Goal: Information Seeking & Learning: Stay updated

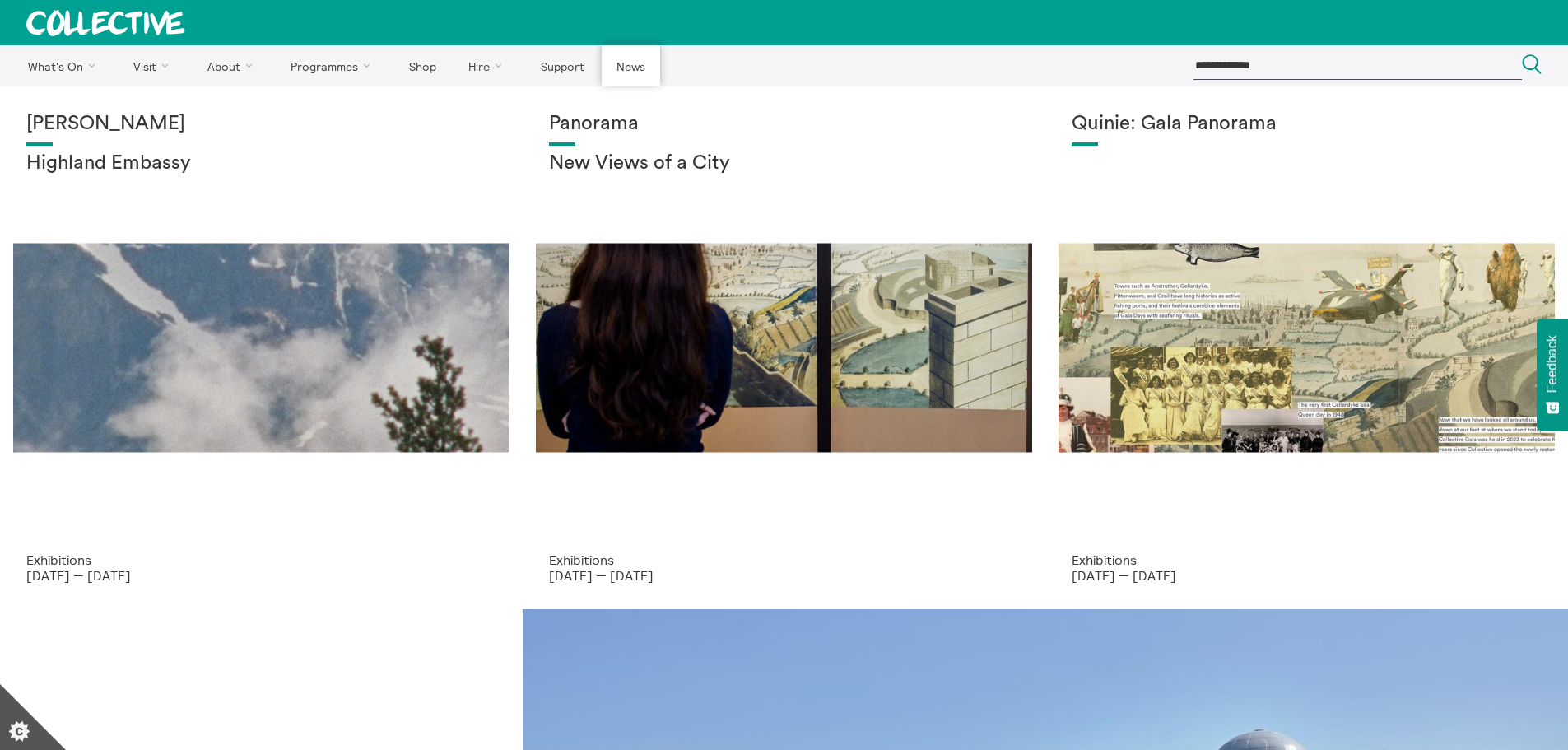
click at [620, 64] on link "News" at bounding box center [631, 65] width 58 height 41
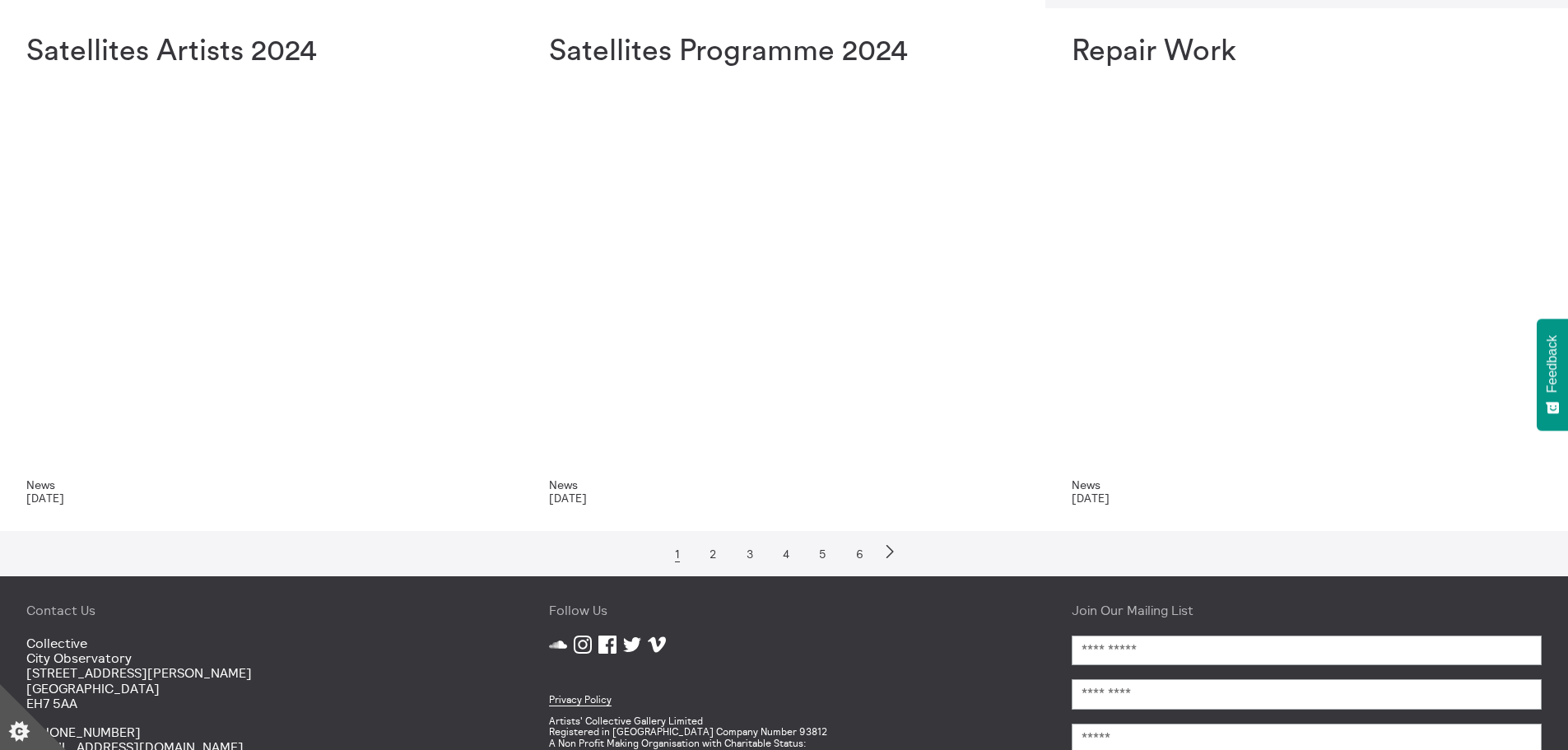
scroll to position [1152, 0]
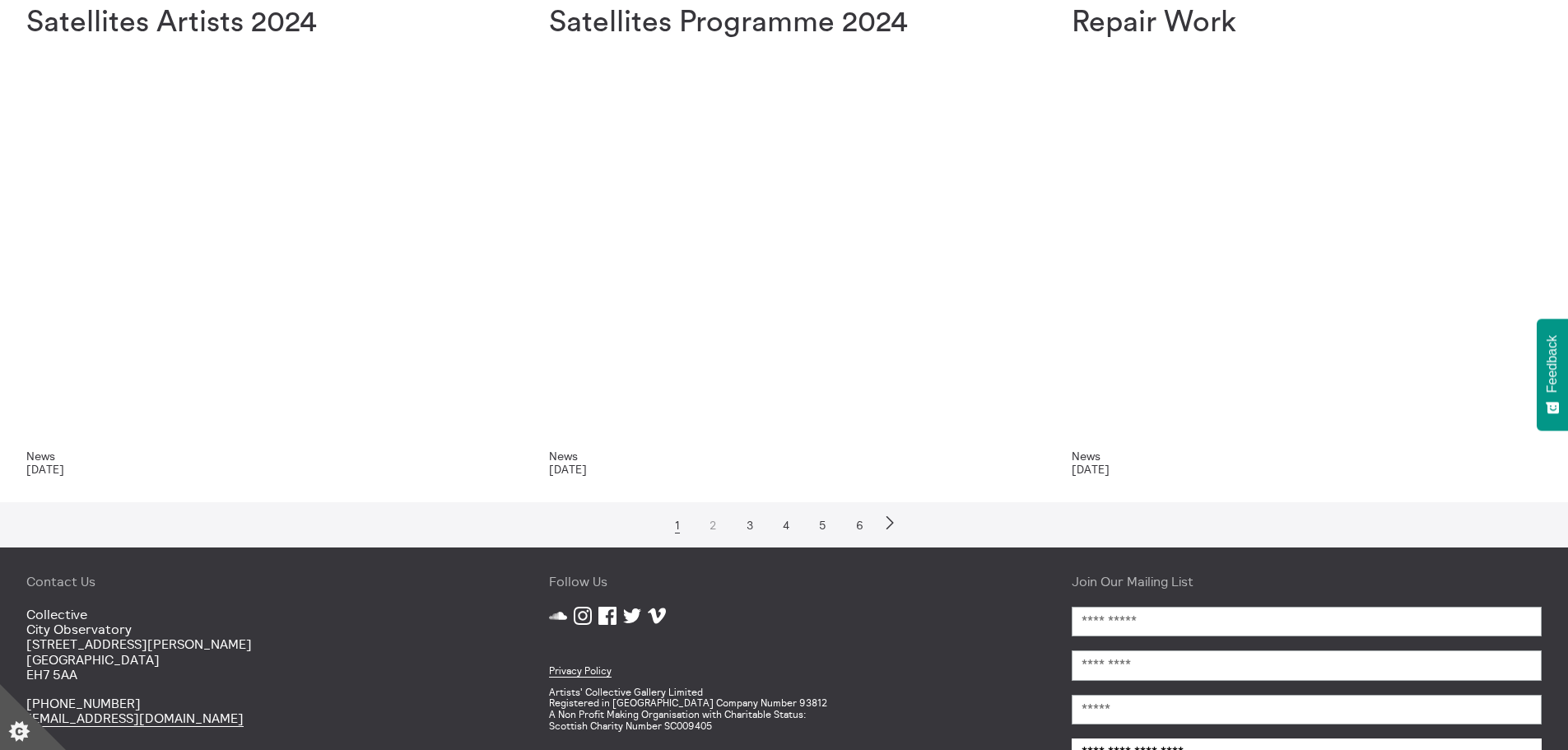
click at [713, 529] on link "2" at bounding box center [713, 525] width 21 height 15
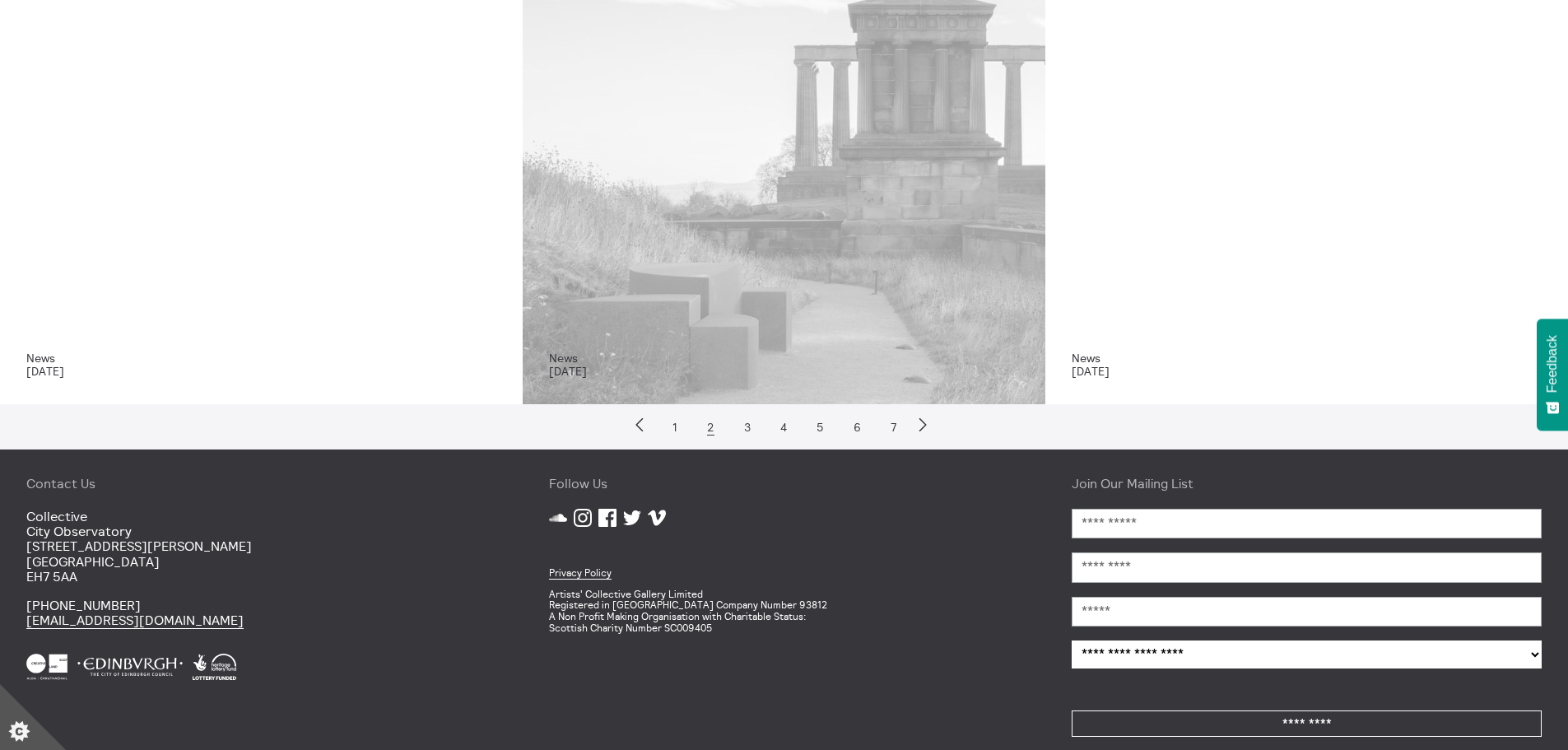
scroll to position [741, 0]
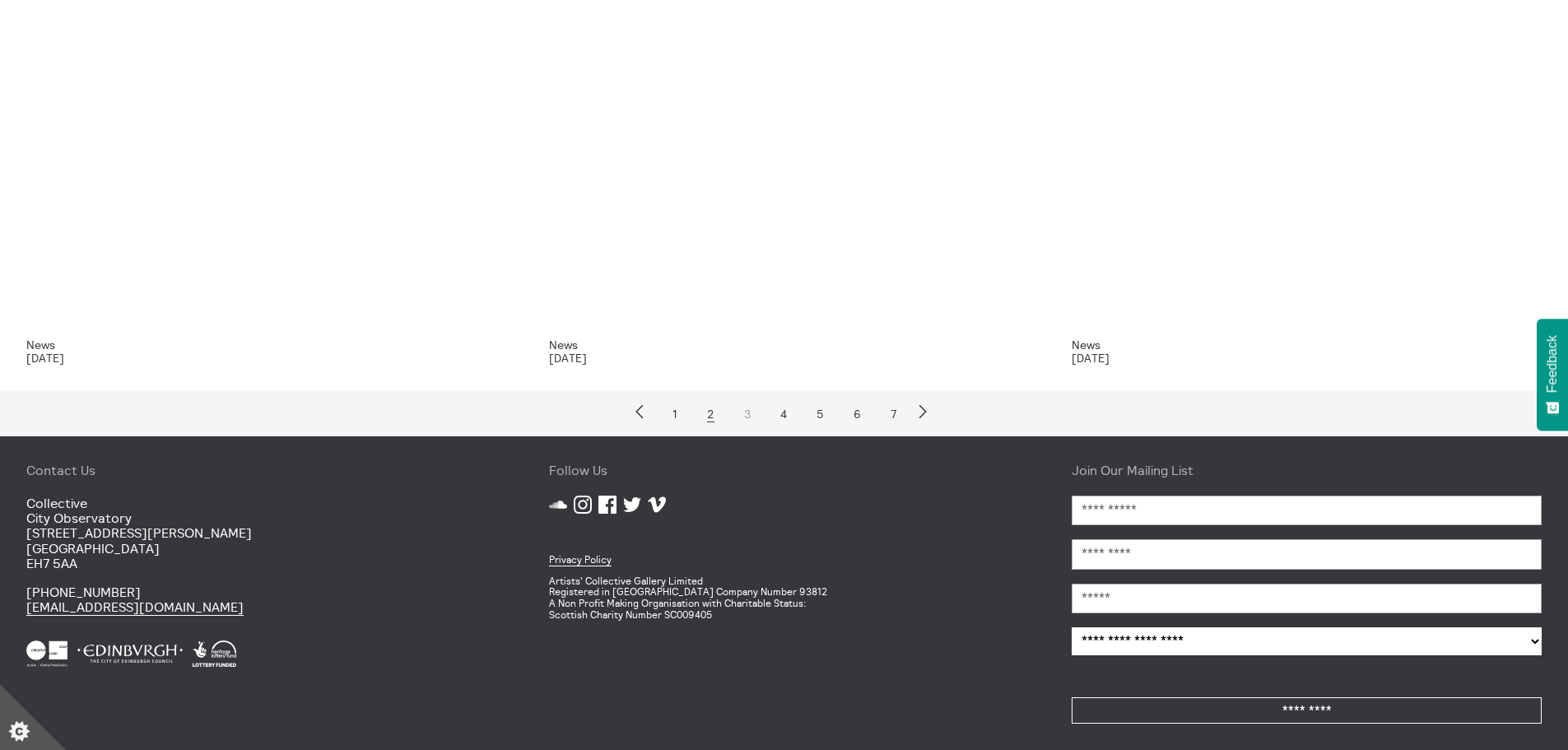
click at [742, 417] on link "3" at bounding box center [747, 413] width 20 height 15
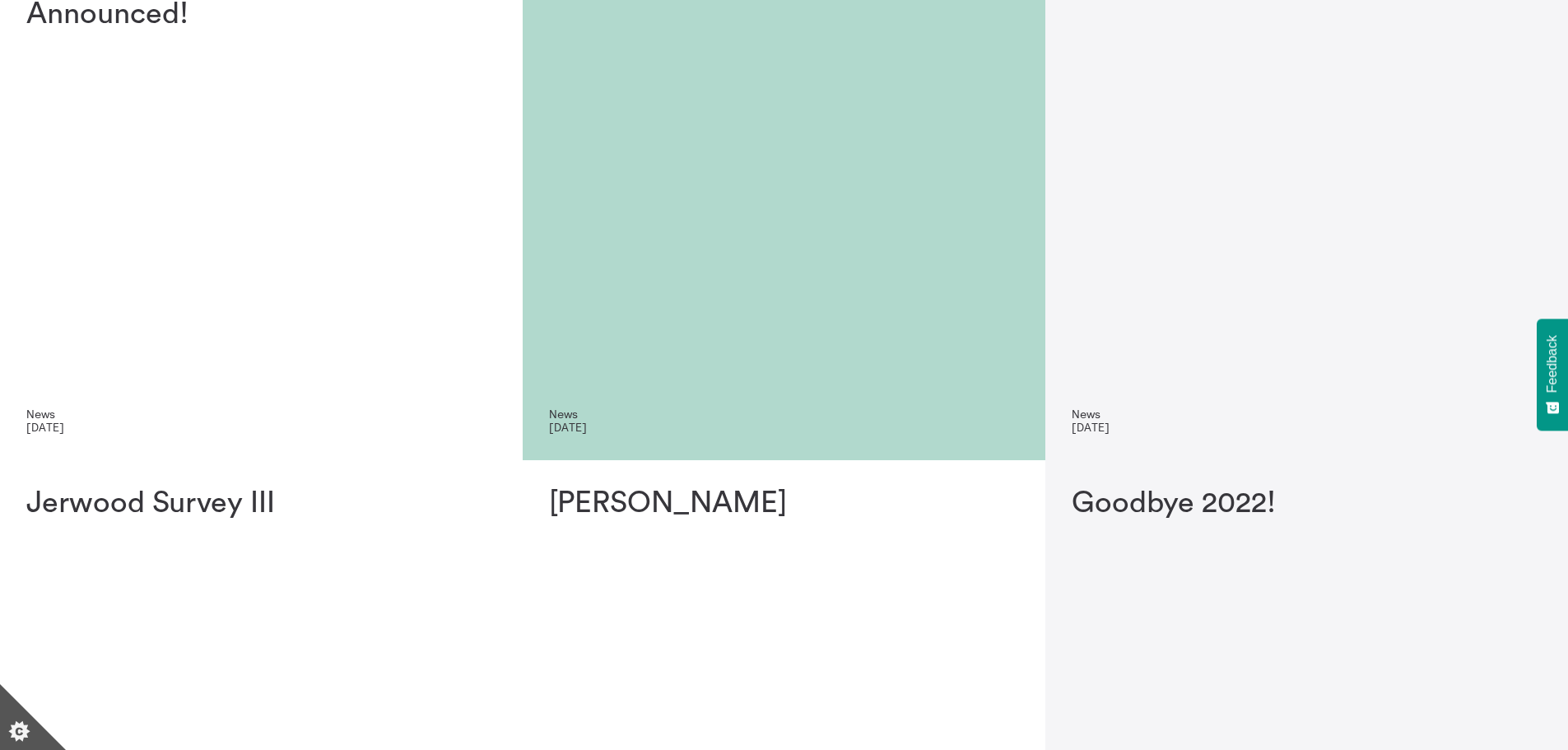
scroll to position [494, 0]
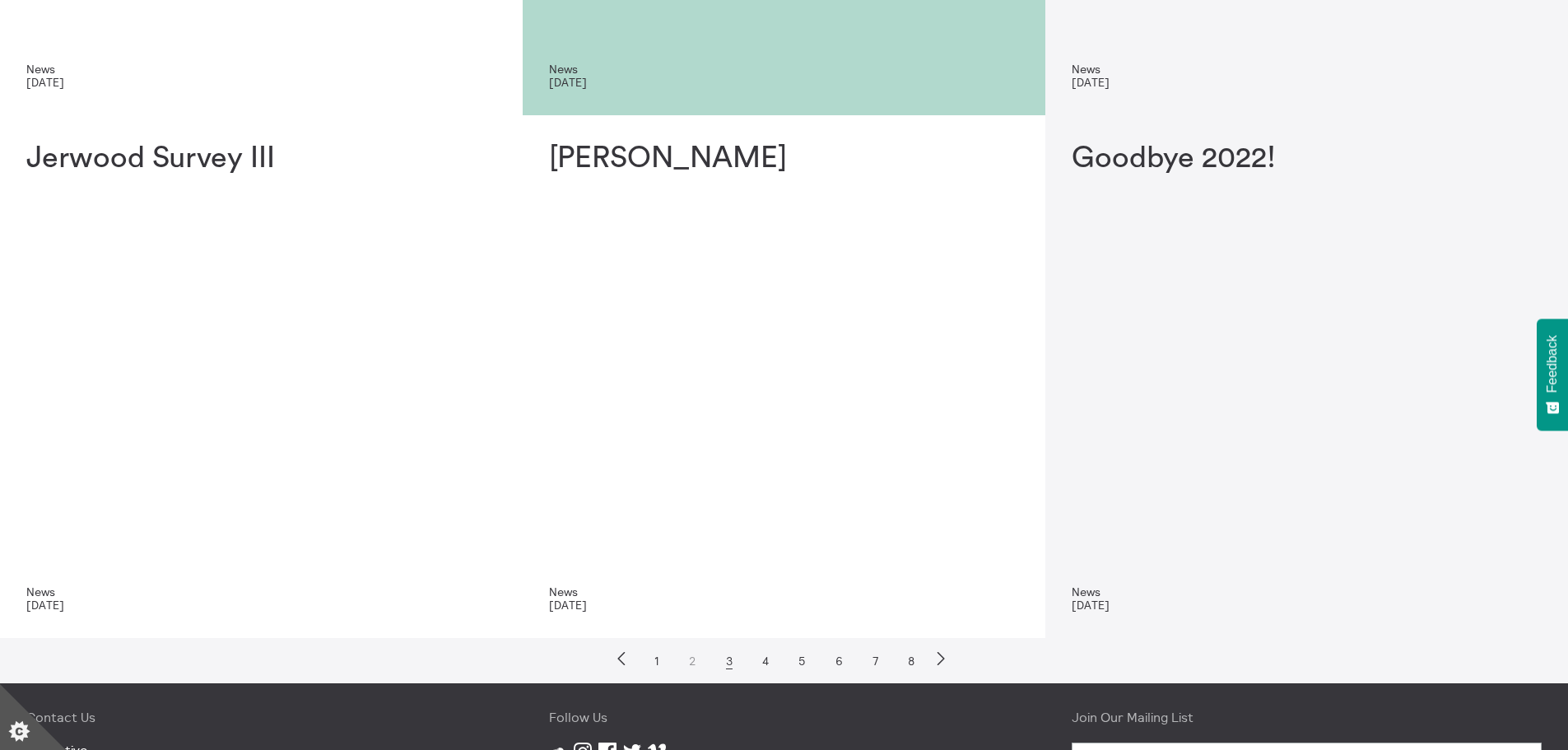
click at [691, 660] on link "2" at bounding box center [692, 660] width 21 height 15
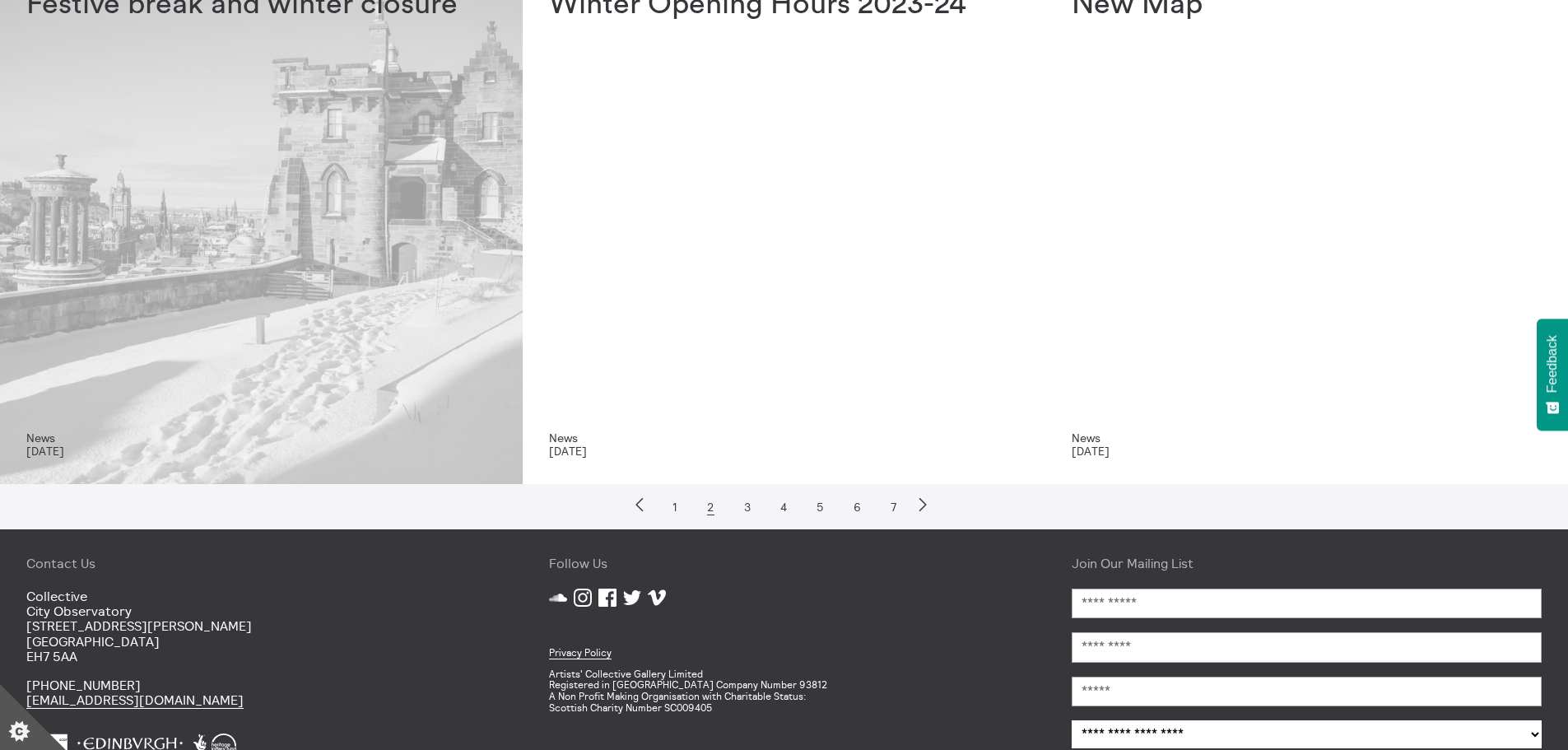
scroll to position [658, 0]
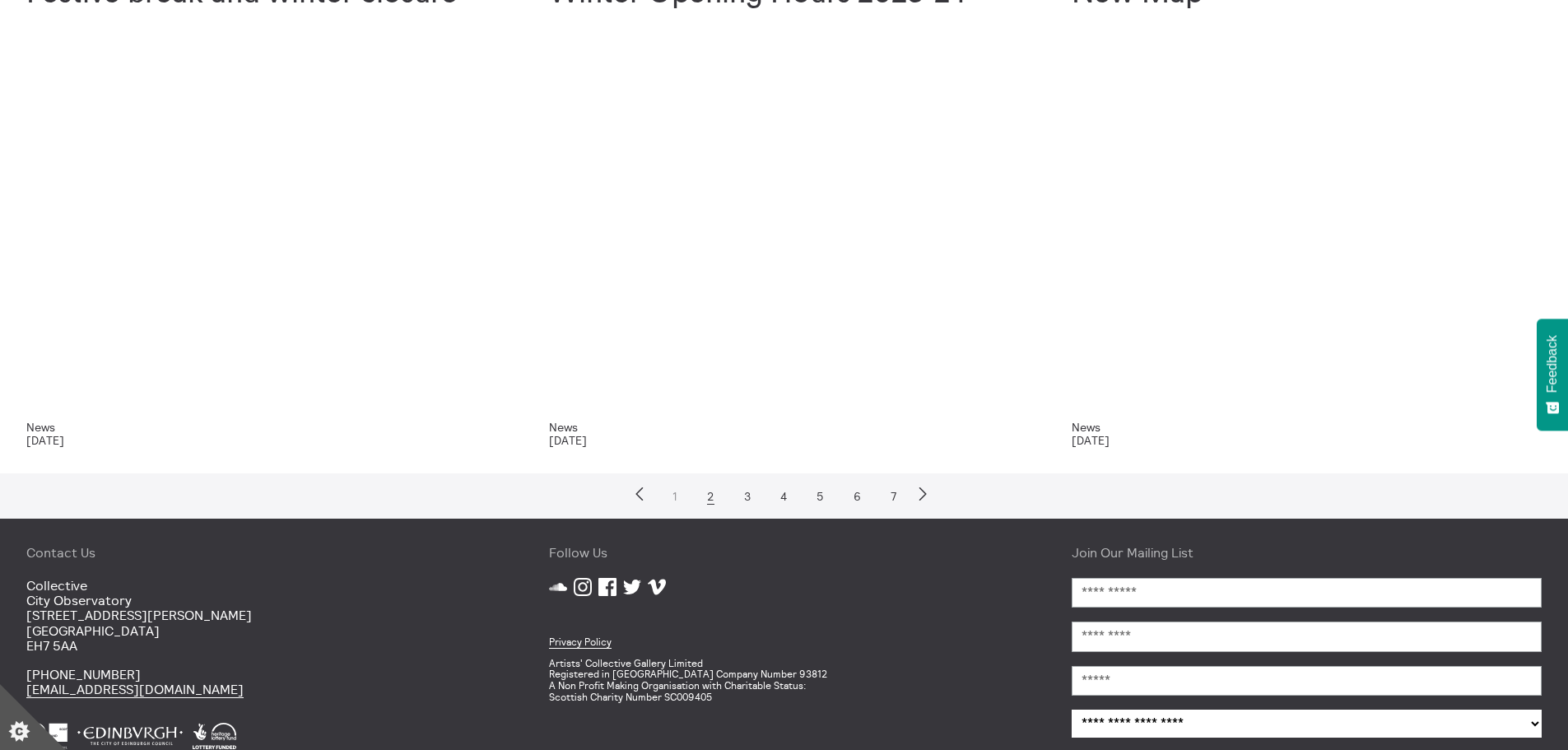
click at [683, 499] on link "1" at bounding box center [675, 496] width 18 height 15
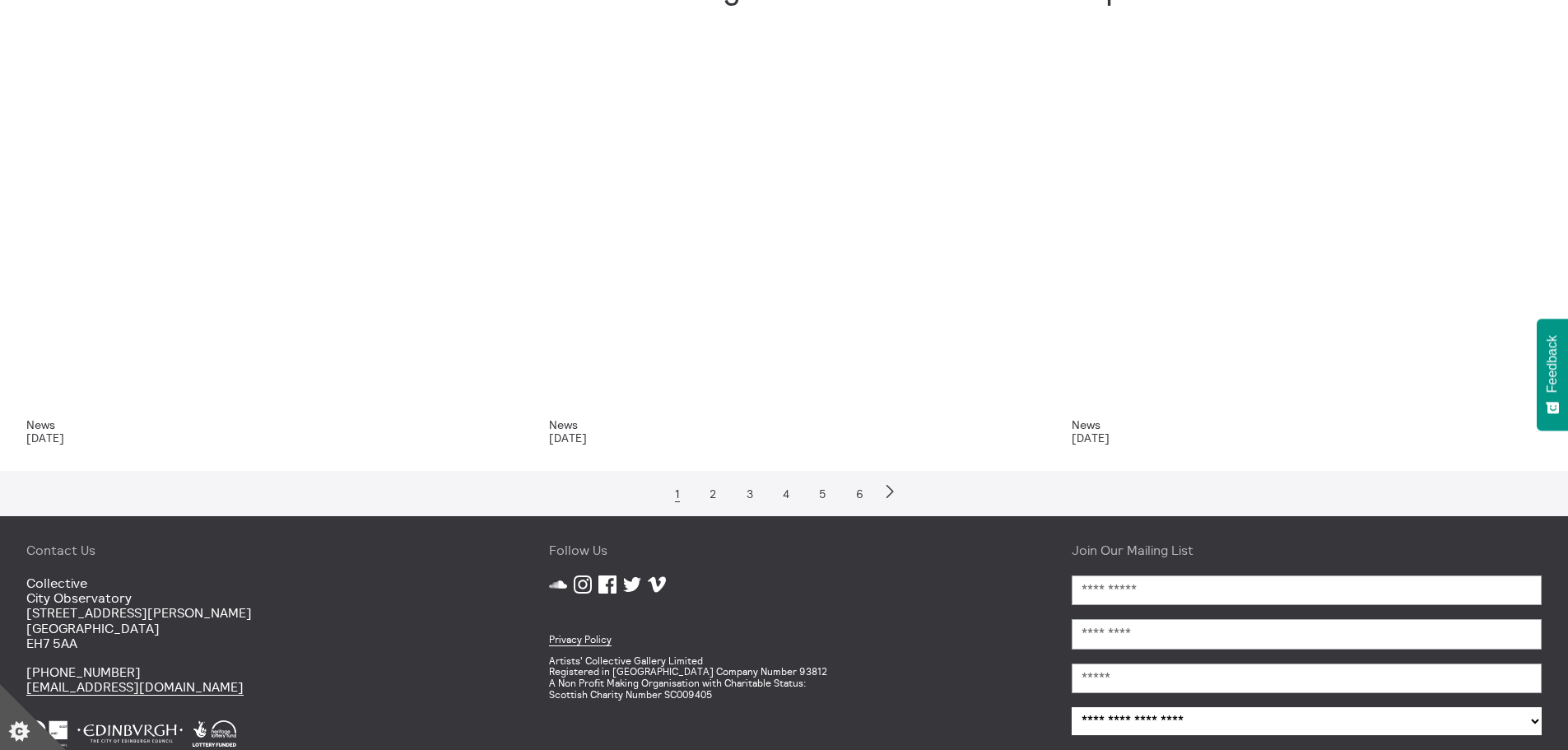
scroll to position [1235, 0]
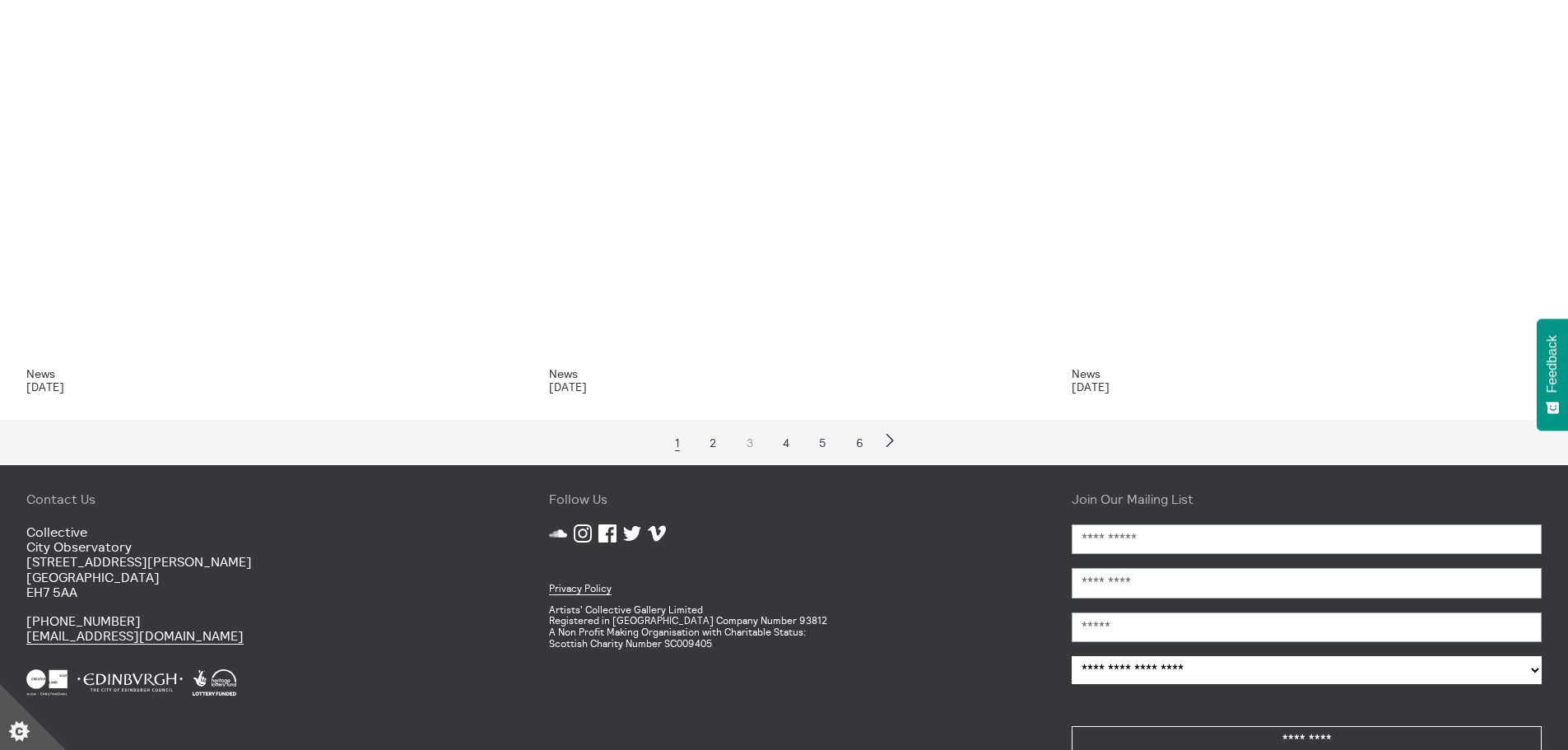
click at [746, 443] on link "3" at bounding box center [750, 442] width 20 height 15
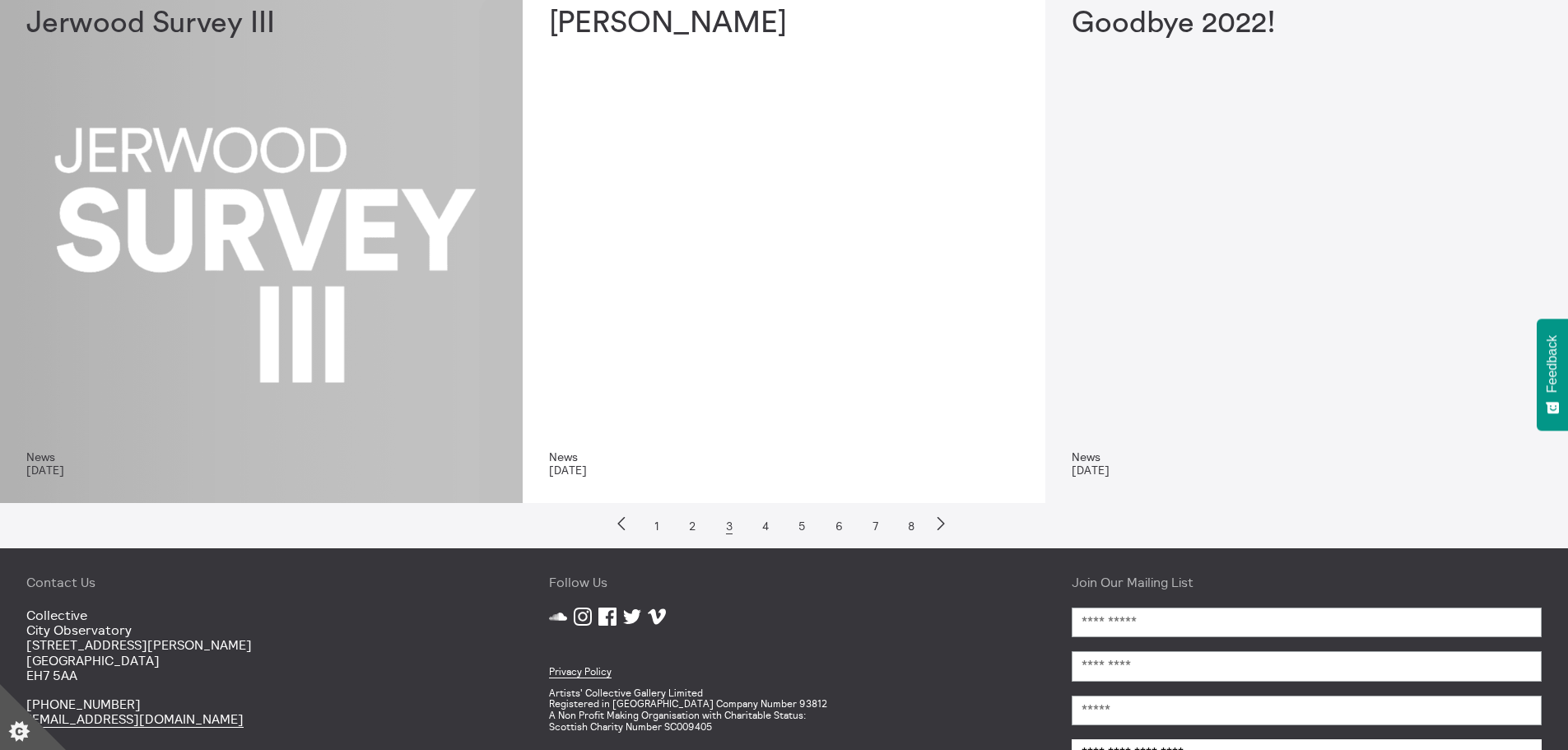
scroll to position [658, 0]
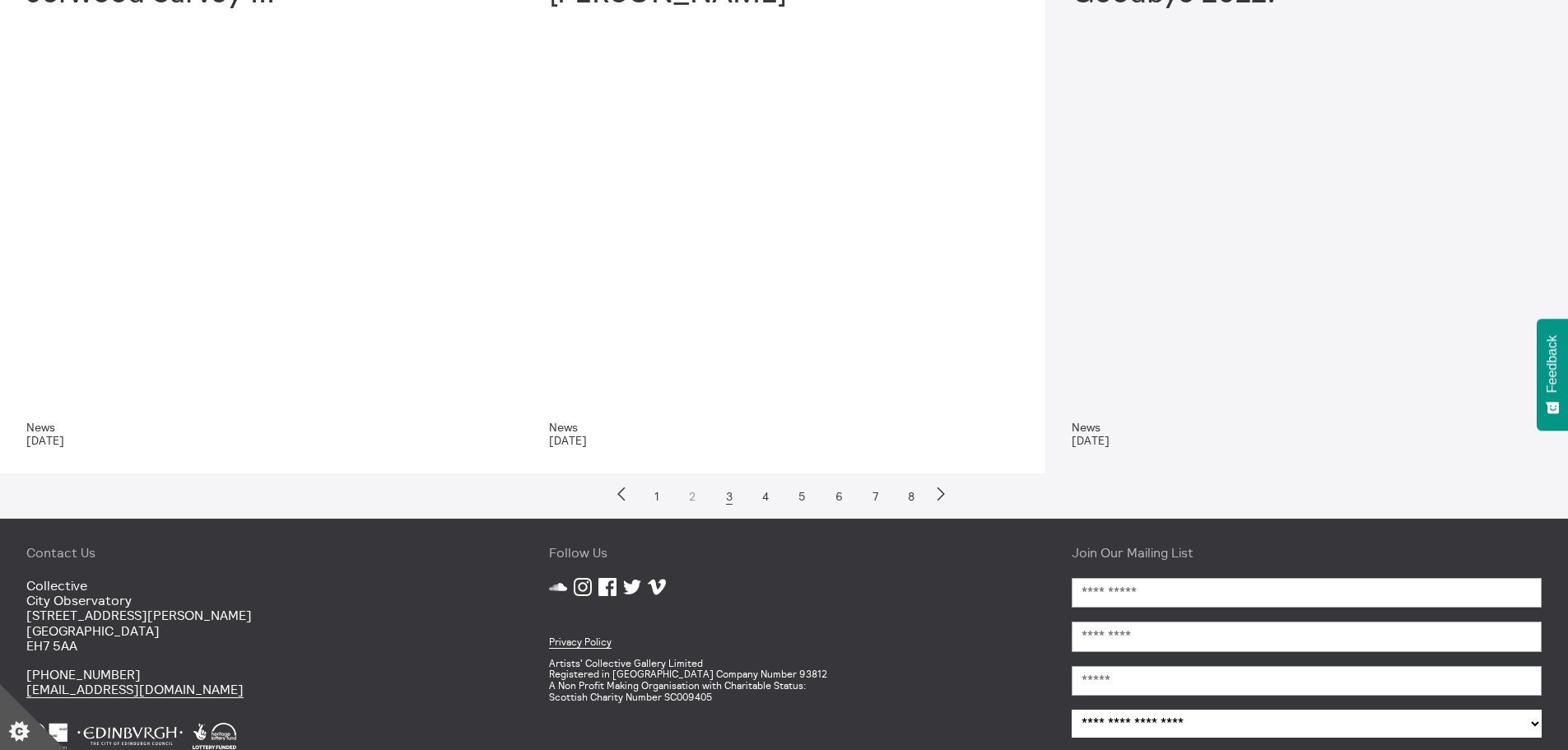
click at [689, 495] on link "2" at bounding box center [692, 496] width 21 height 15
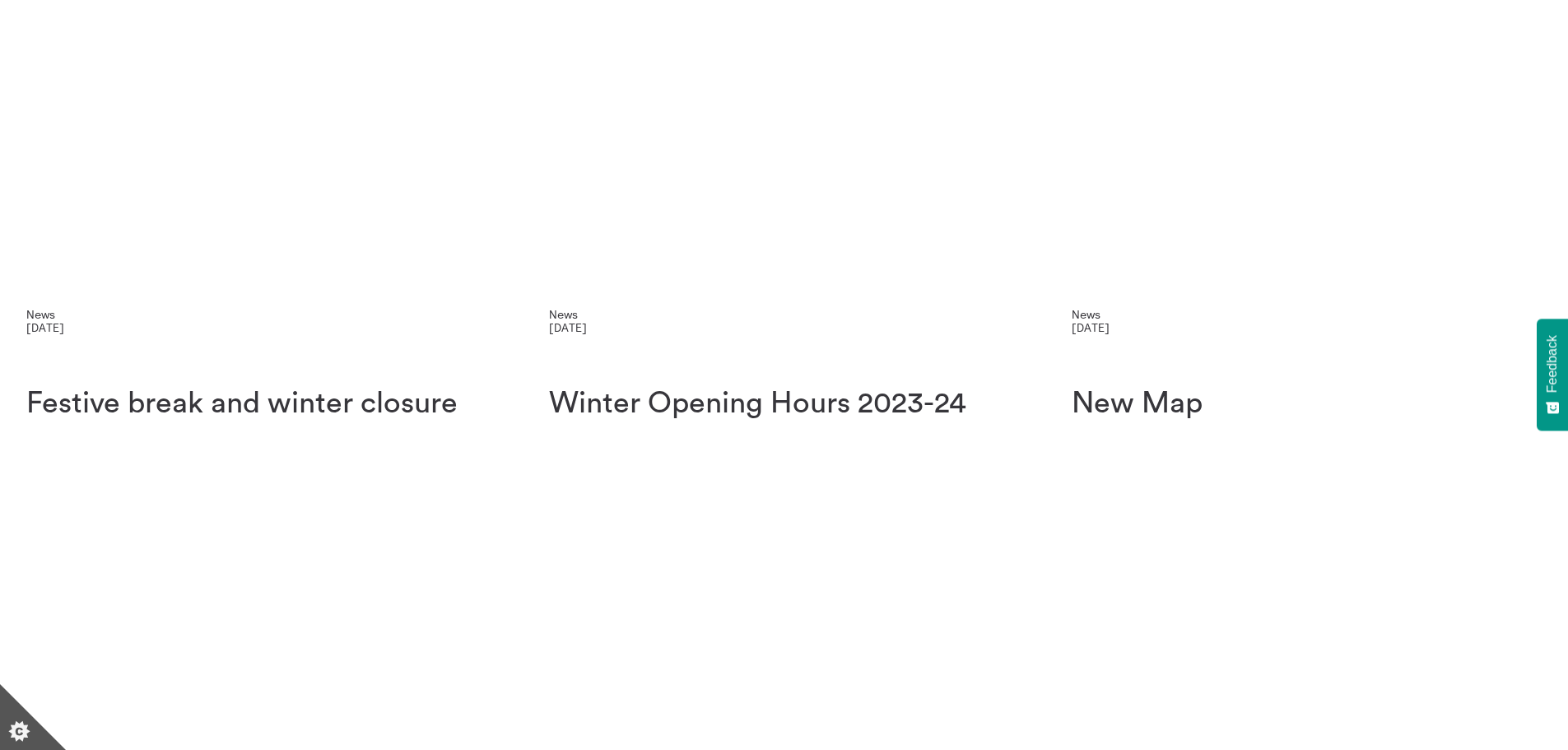
scroll to position [330, 0]
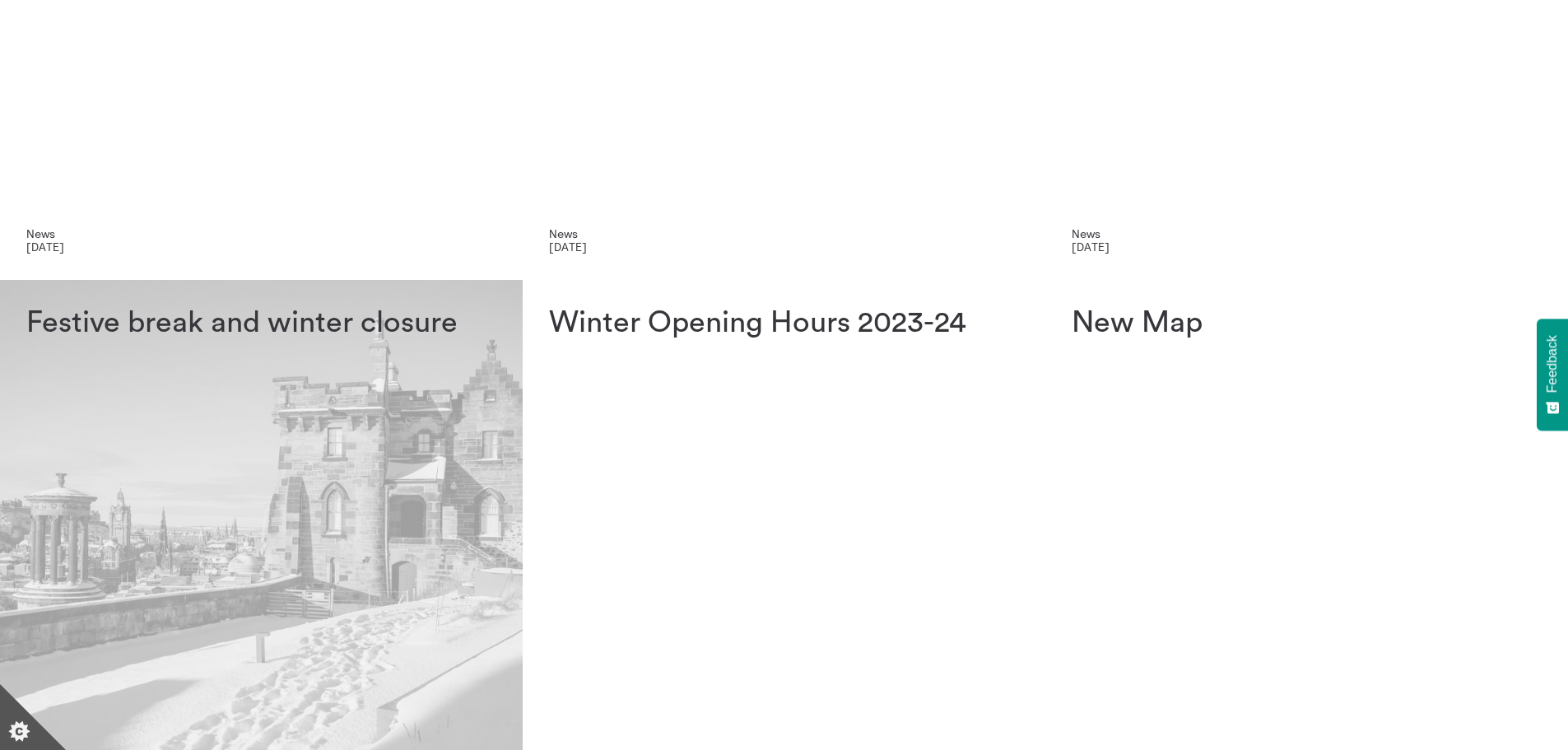
click at [372, 329] on h1 "Festive break and winter closure" at bounding box center [261, 323] width 470 height 34
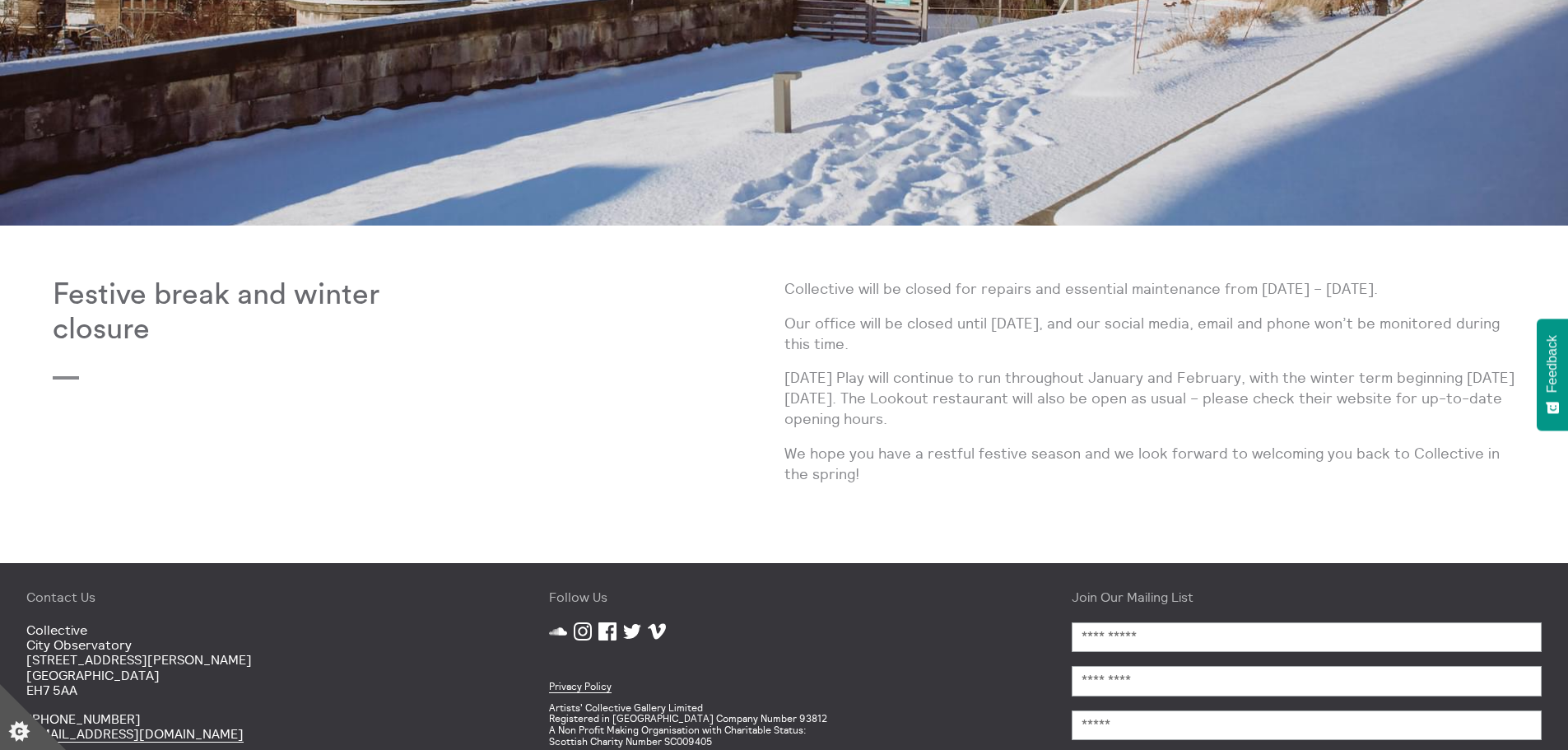
scroll to position [576, 0]
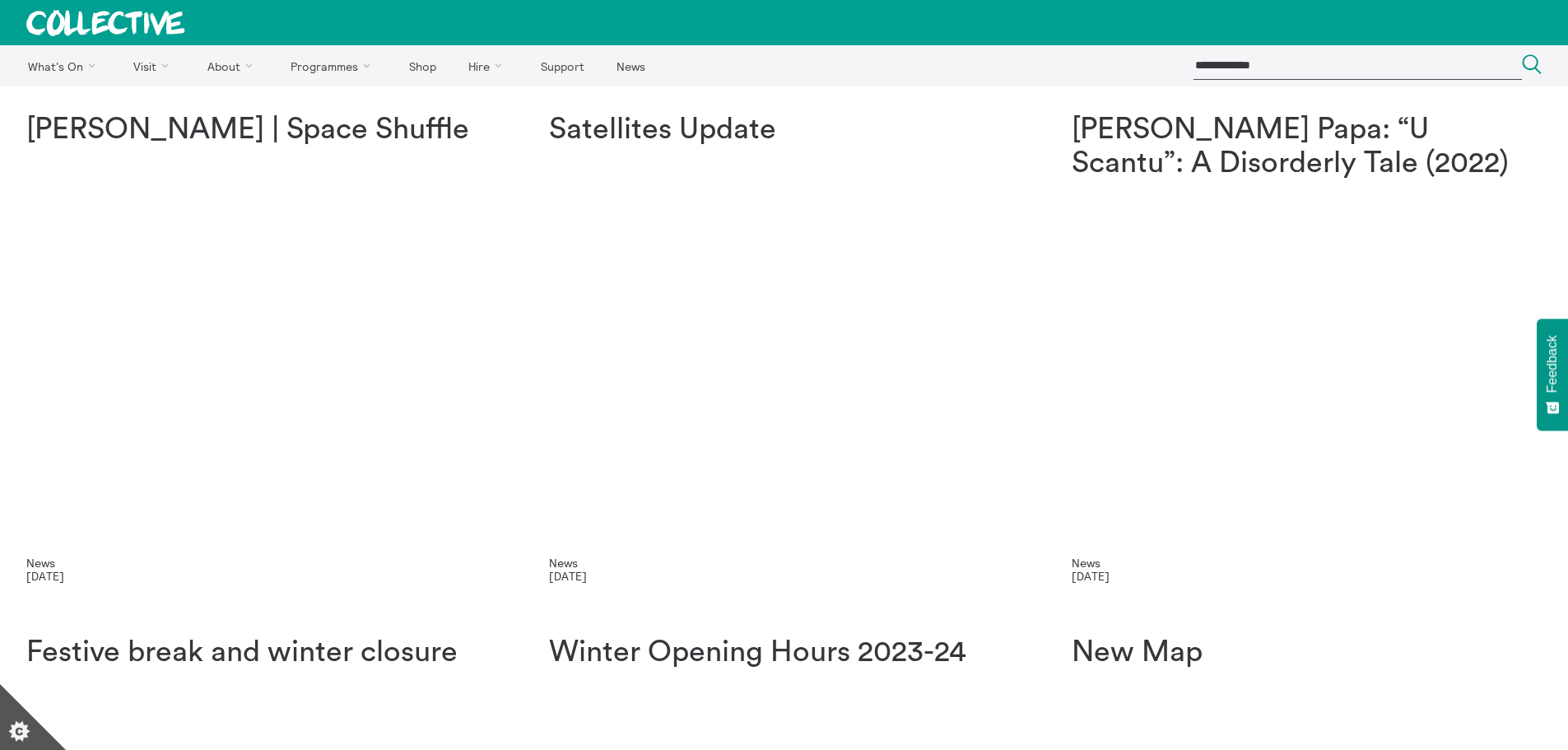
click at [616, 137] on h1 "Satellites Update" at bounding box center [784, 129] width 470 height 34
click at [636, 69] on link "News" at bounding box center [631, 65] width 58 height 41
